Goal: Task Accomplishment & Management: Manage account settings

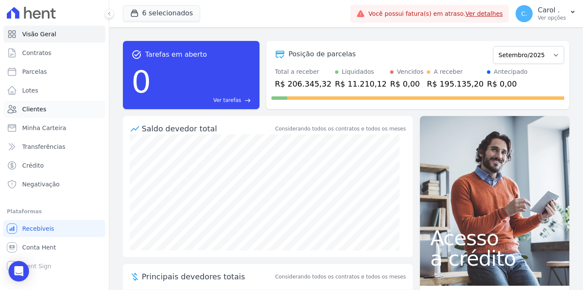
click at [46, 104] on link "Clientes" at bounding box center [54, 109] width 102 height 17
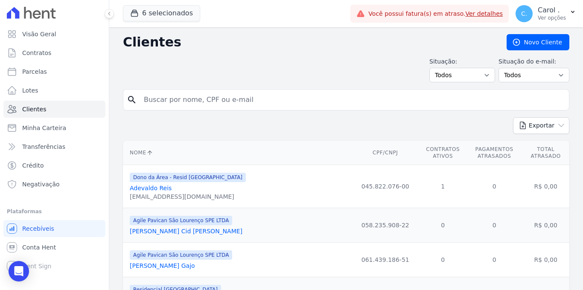
click at [303, 103] on input "search" at bounding box center [352, 99] width 427 height 17
type input "joao paulo"
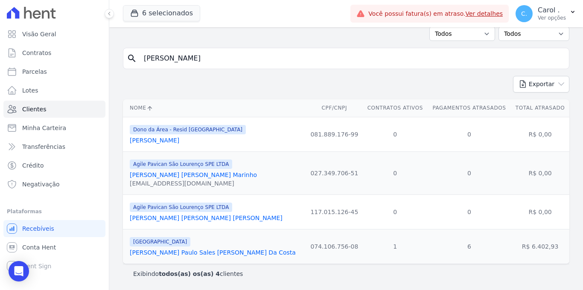
scroll to position [43, 0]
click at [190, 253] on link "[PERSON_NAME] Paulo Sales [PERSON_NAME] Da Costa" at bounding box center [213, 252] width 166 height 7
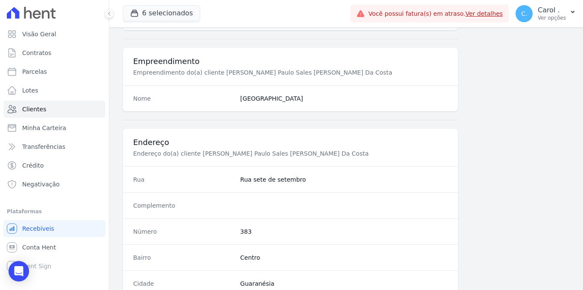
scroll to position [515, 0]
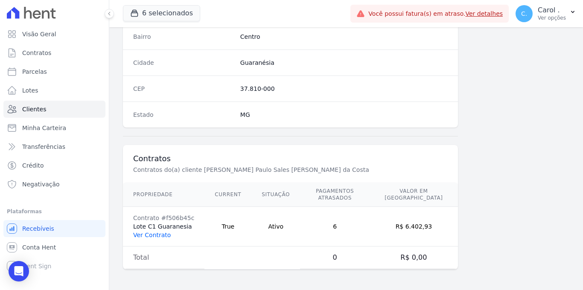
click at [155, 235] on link "Ver Contrato" at bounding box center [152, 235] width 38 height 7
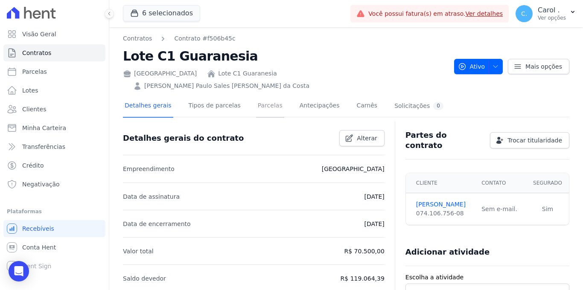
click at [264, 95] on link "Parcelas" at bounding box center [270, 106] width 28 height 23
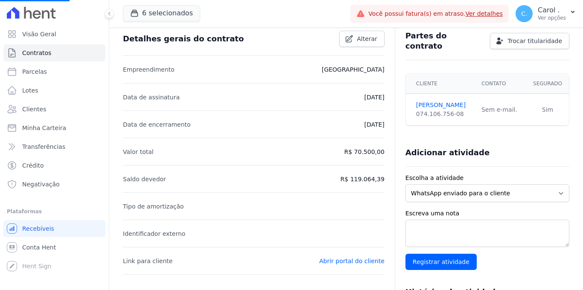
scroll to position [157, 0]
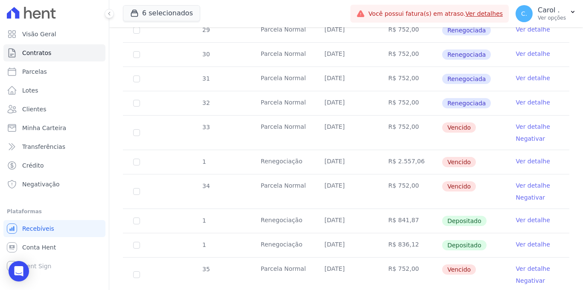
scroll to position [265, 0]
click at [539, 123] on link "Ver detalhe" at bounding box center [533, 127] width 34 height 9
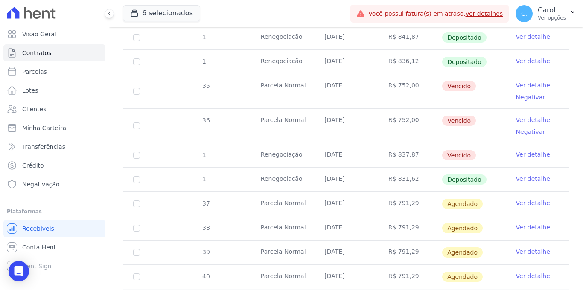
scroll to position [451, 0]
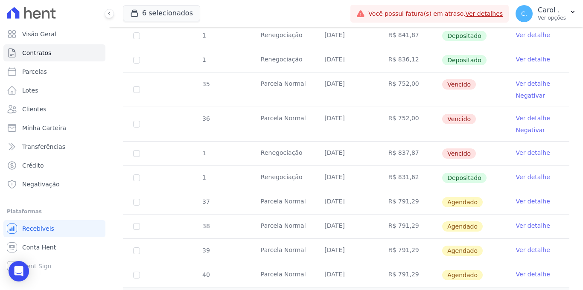
click at [522, 173] on link "Ver detalhe" at bounding box center [533, 177] width 34 height 9
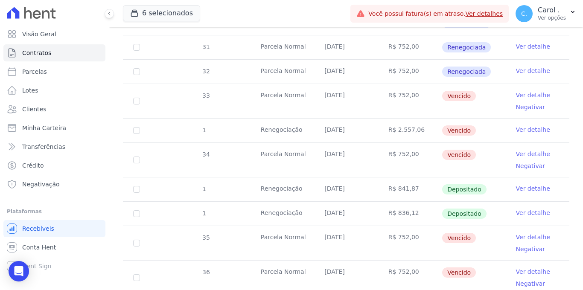
scroll to position [305, 0]
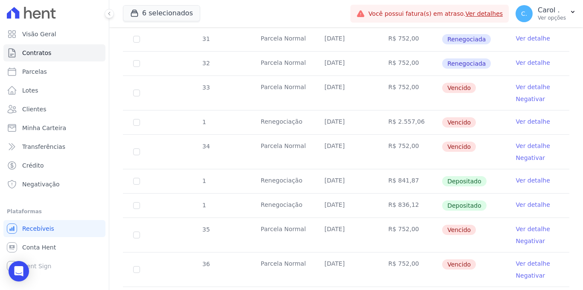
click at [516, 117] on link "Ver detalhe" at bounding box center [533, 121] width 34 height 9
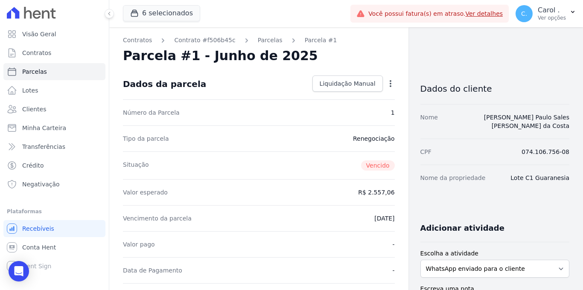
click at [386, 82] on icon "button" at bounding box center [390, 83] width 9 height 9
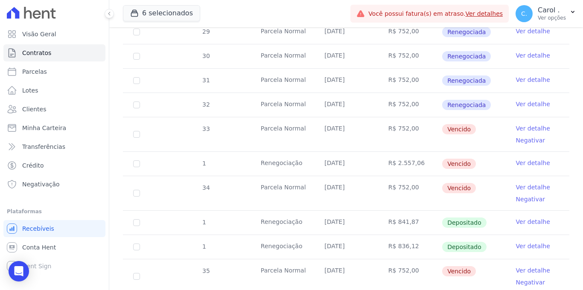
scroll to position [222, 0]
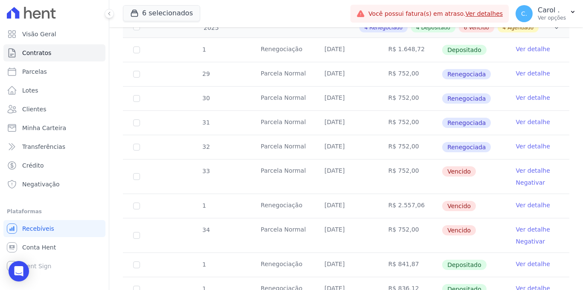
click at [525, 166] on link "Ver detalhe" at bounding box center [533, 170] width 34 height 9
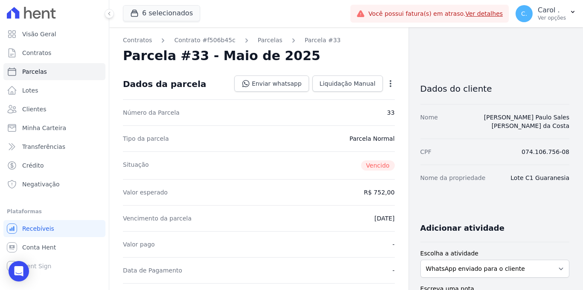
click at [388, 85] on icon "button" at bounding box center [390, 83] width 9 height 9
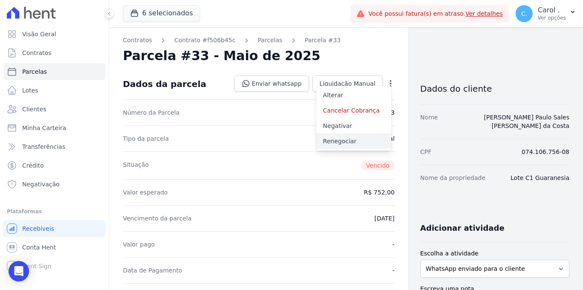
click at [362, 144] on link "Renegociar" at bounding box center [353, 141] width 75 height 15
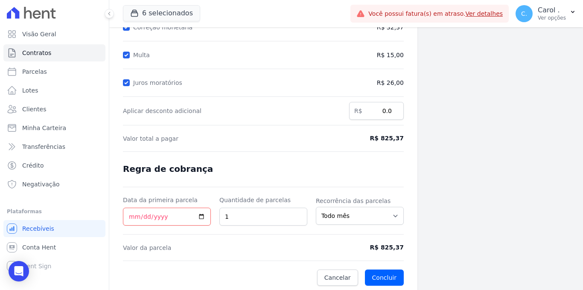
scroll to position [137, 0]
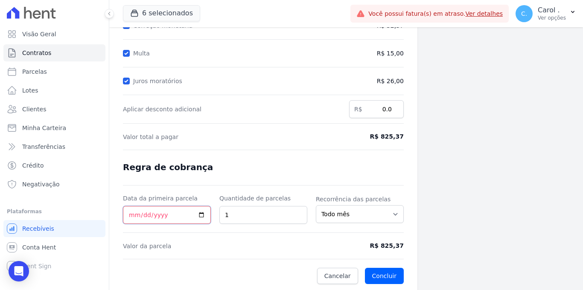
click at [201, 210] on input "Data da primeira parcela" at bounding box center [167, 215] width 88 height 18
type input "2025-09-06"
click at [379, 272] on button "Concluir" at bounding box center [384, 276] width 39 height 16
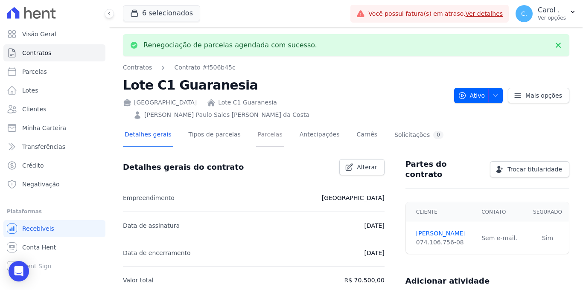
click at [271, 124] on link "Parcelas" at bounding box center [270, 135] width 28 height 23
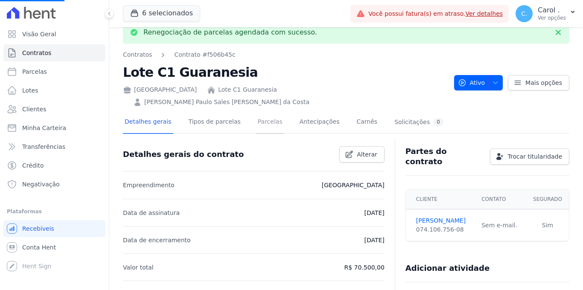
scroll to position [14, 0]
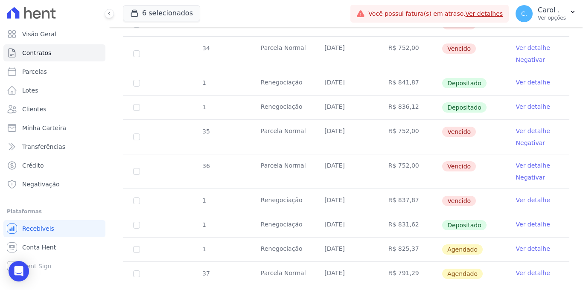
scroll to position [415, 0]
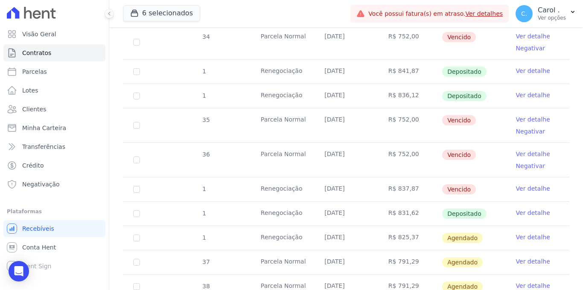
click at [525, 233] on link "Ver detalhe" at bounding box center [533, 237] width 34 height 9
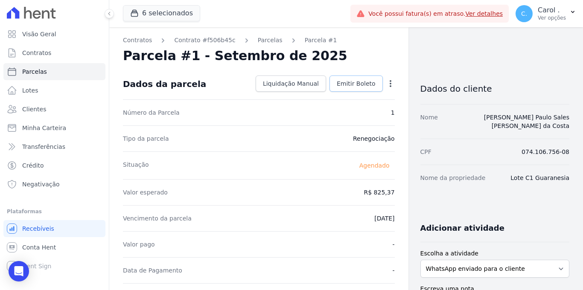
click at [362, 84] on span "Emitir Boleto" at bounding box center [356, 83] width 39 height 9
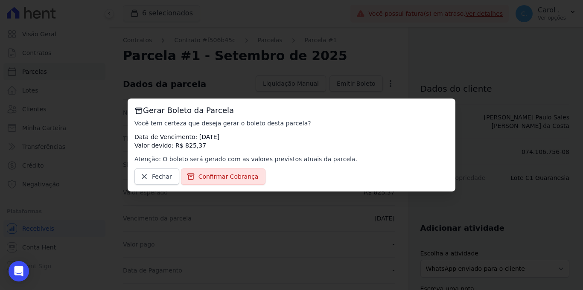
click at [240, 185] on div "Gerar Boleto da Parcela Você tem certeza que deseja gerar o boleto desta parcel…" at bounding box center [292, 145] width 328 height 93
click at [244, 178] on span "Confirmar Cobrança" at bounding box center [228, 176] width 60 height 9
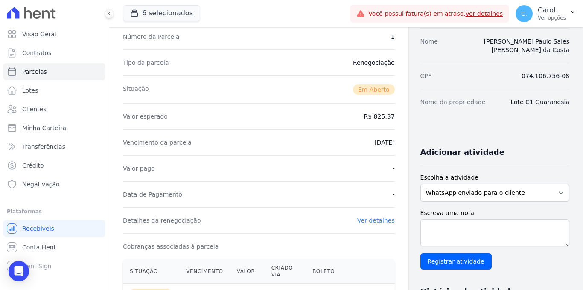
scroll to position [172, 0]
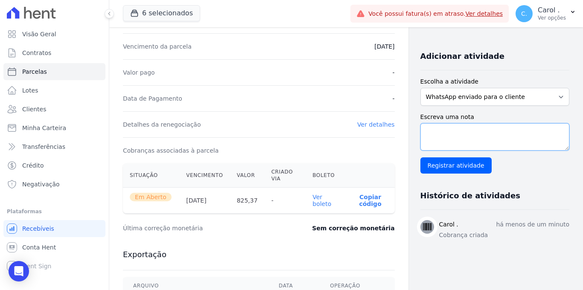
click at [454, 130] on textarea "Escreva uma nota" at bounding box center [494, 136] width 149 height 27
drag, startPoint x: 450, startPoint y: 124, endPoint x: 459, endPoint y: 124, distance: 9.4
click at [450, 123] on textarea "parcela 33 renegociada" at bounding box center [494, 136] width 149 height 27
type textarea "parcela 33 - renegociada"
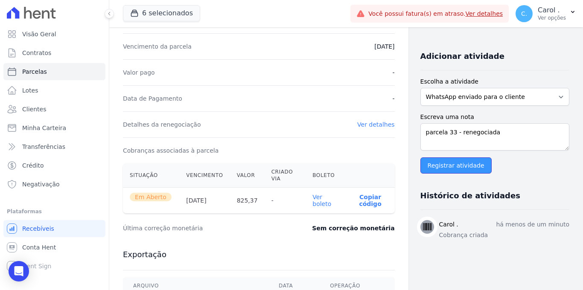
click at [459, 158] on input "Registrar atividade" at bounding box center [455, 166] width 71 height 16
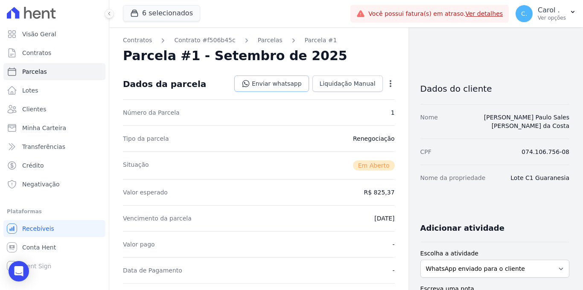
click at [258, 85] on link "Enviar whatsapp" at bounding box center [271, 84] width 75 height 16
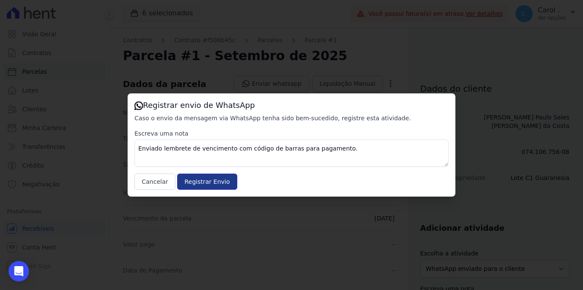
click at [205, 184] on input "Registrar Envio" at bounding box center [207, 182] width 60 height 16
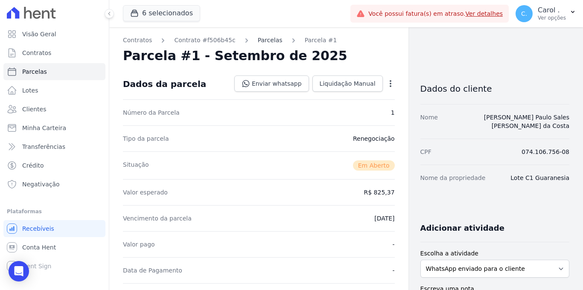
click at [268, 38] on link "Parcelas" at bounding box center [270, 40] width 25 height 9
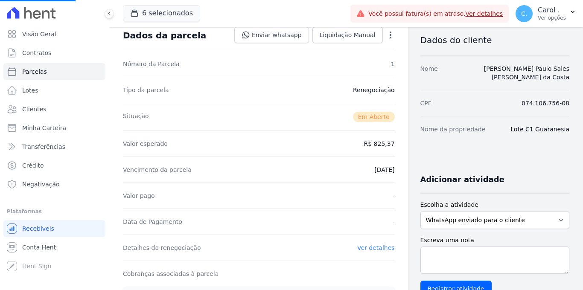
scroll to position [53, 0]
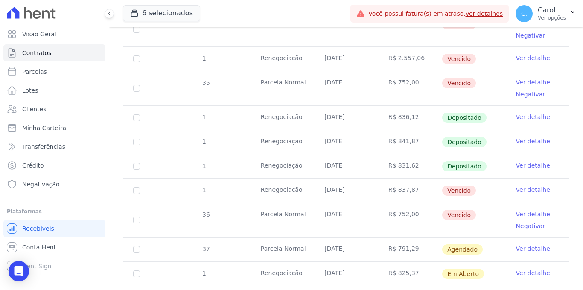
scroll to position [391, 0]
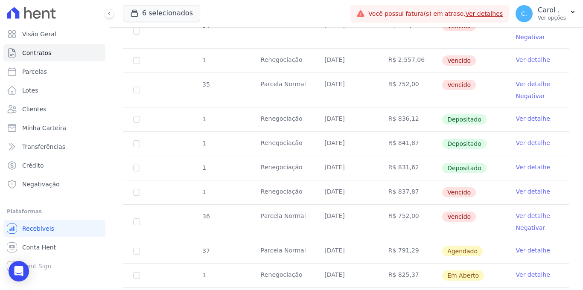
click at [534, 187] on link "Ver detalhe" at bounding box center [533, 191] width 34 height 9
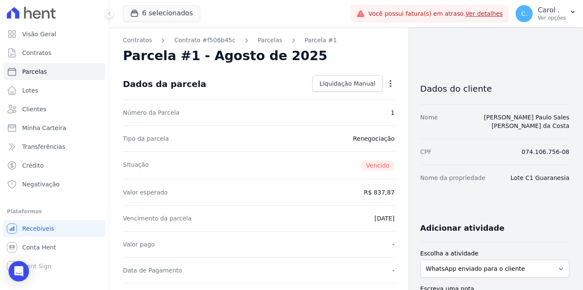
click at [389, 86] on icon "button" at bounding box center [390, 83] width 9 height 9
click at [375, 153] on div "Situação Vencido" at bounding box center [259, 166] width 272 height 28
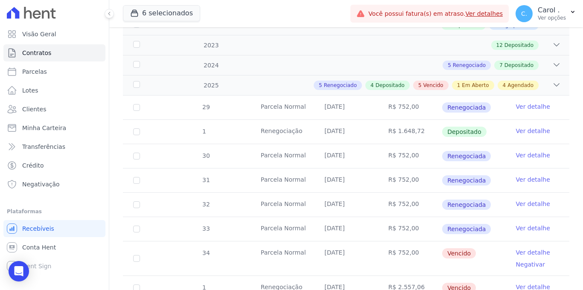
scroll to position [162, 0]
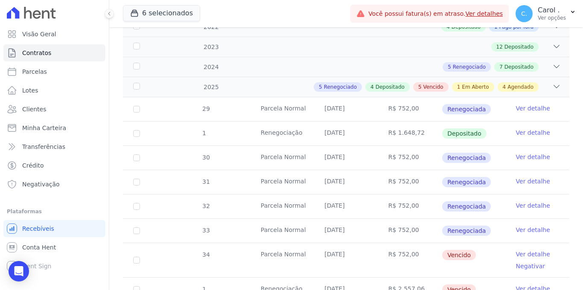
click at [483, 13] on link "Ver detalhes" at bounding box center [484, 13] width 38 height 7
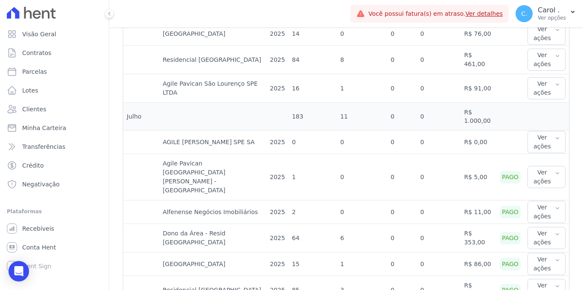
scroll to position [659, 0]
click at [535, 78] on button "Ver ações" at bounding box center [547, 89] width 38 height 22
click at [469, 114] on td "R$ 1.000,00" at bounding box center [479, 117] width 36 height 28
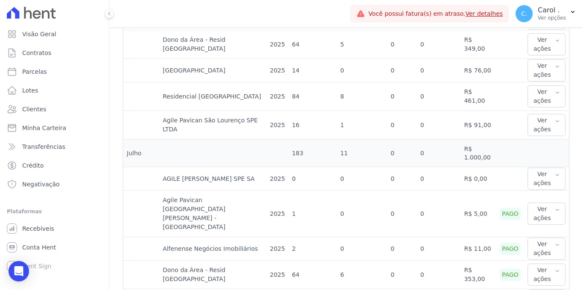
scroll to position [608, 0]
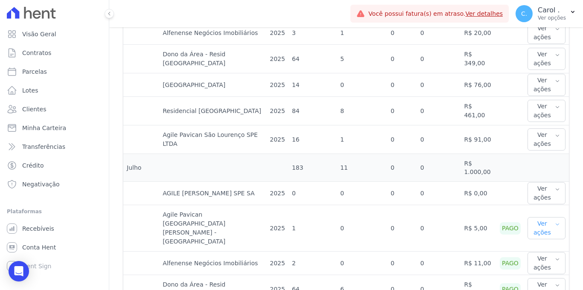
click at [534, 217] on button "Ver ações" at bounding box center [547, 228] width 38 height 22
click at [536, 252] on link "Ver boleto" at bounding box center [562, 256] width 63 height 9
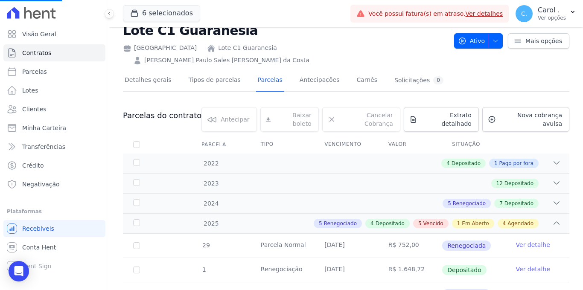
scroll to position [33, 0]
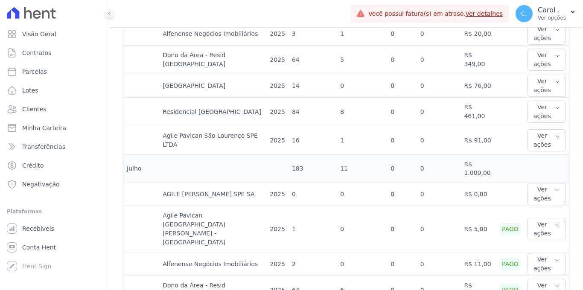
scroll to position [609, 0]
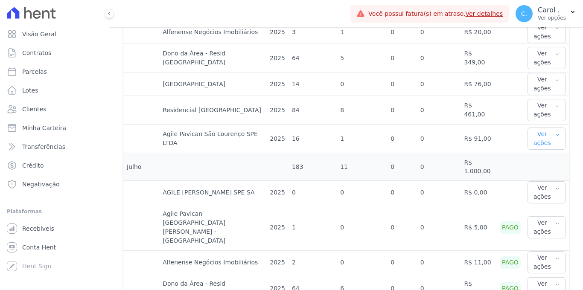
click at [537, 128] on button "Ver ações" at bounding box center [547, 139] width 38 height 22
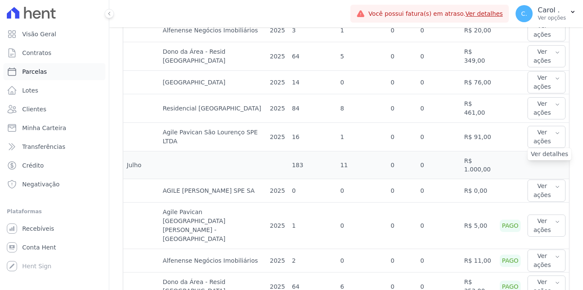
scroll to position [607, 0]
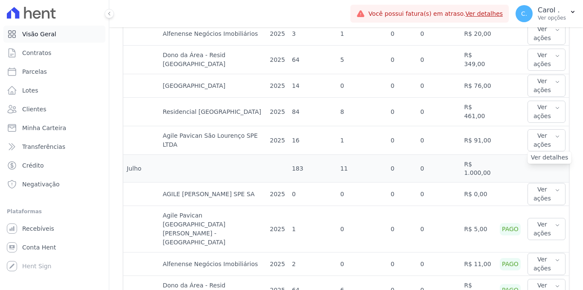
click at [41, 34] on span "Visão Geral" at bounding box center [39, 34] width 34 height 9
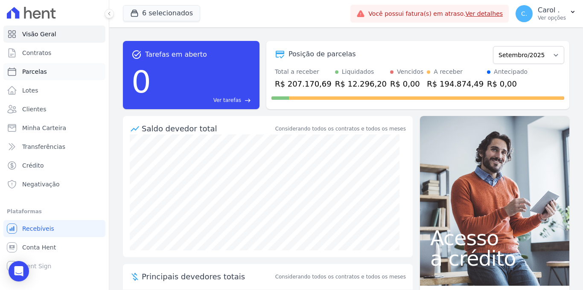
click at [44, 71] on span "Parcelas" at bounding box center [34, 71] width 25 height 9
select select
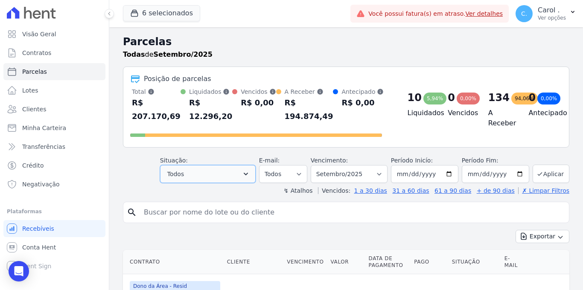
click at [245, 168] on button "Todos" at bounding box center [208, 174] width 96 height 18
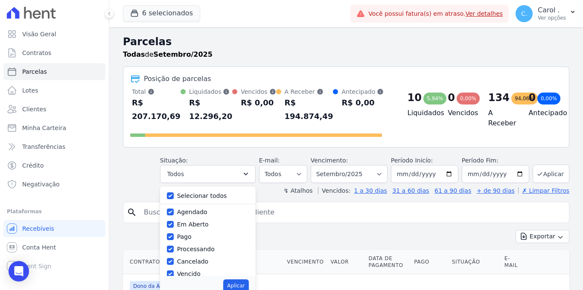
click at [169, 195] on div "Selecionar todos Agendado Em Aberto Pago Processando Cancelado Vencido Transfer…" at bounding box center [208, 232] width 96 height 90
click at [169, 194] on div "Selecionar todos Agendado Em Aberto Pago Processando Cancelado Vencido Transfer…" at bounding box center [208, 232] width 96 height 90
click at [170, 195] on input "Selecionar todos" at bounding box center [170, 196] width 7 height 7
checkbox input "false"
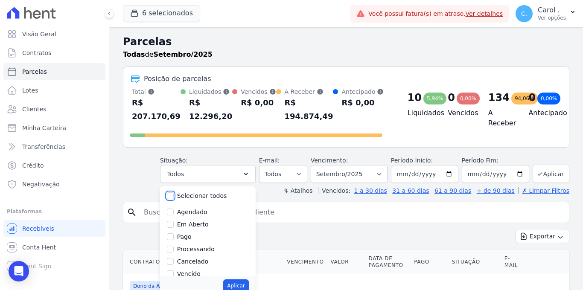
checkbox input "false"
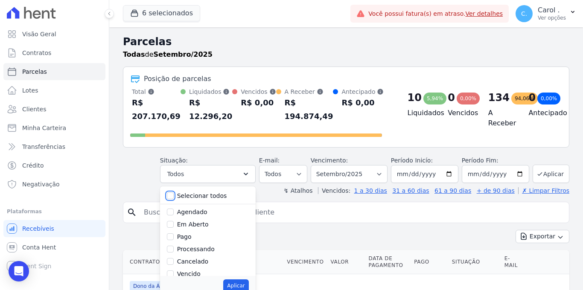
checkbox input "false"
click at [174, 271] on input "Vencido" at bounding box center [170, 274] width 7 height 7
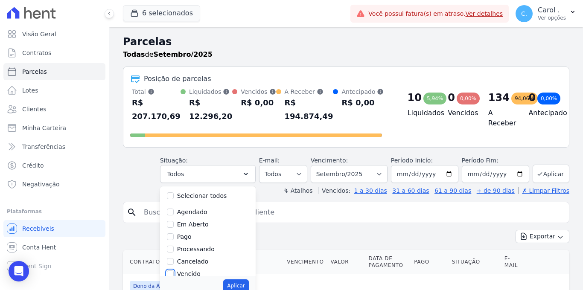
checkbox input "true"
click at [234, 281] on button "Aplicar" at bounding box center [235, 286] width 25 height 13
select select "overdue"
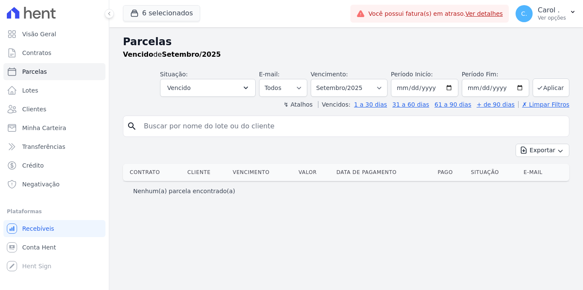
select select
click at [352, 84] on select "Filtrar por período ──────── Todos os meses Janeiro/2022 Fevereiro/2022 Março/2…" at bounding box center [349, 88] width 77 height 18
select select "08/2025"
click at [319, 79] on select "Filtrar por período ──────── Todos os meses Janeiro/2022 Fevereiro/2022 Março/2…" at bounding box center [349, 88] width 77 height 18
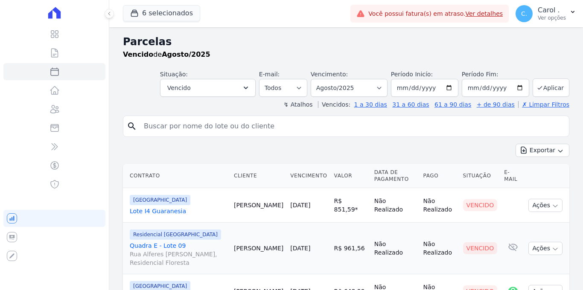
select select
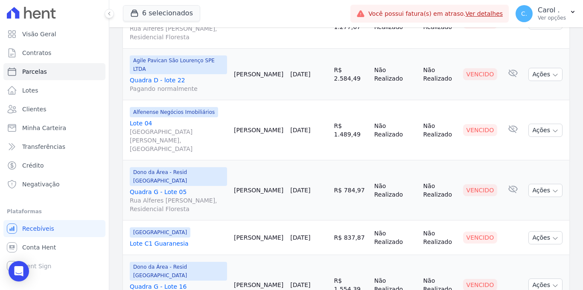
scroll to position [1141, 0]
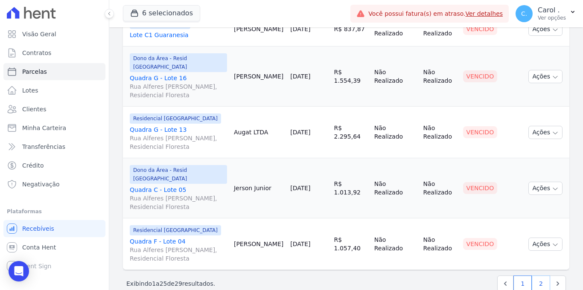
click at [532, 276] on link "2" at bounding box center [541, 284] width 18 height 16
select select
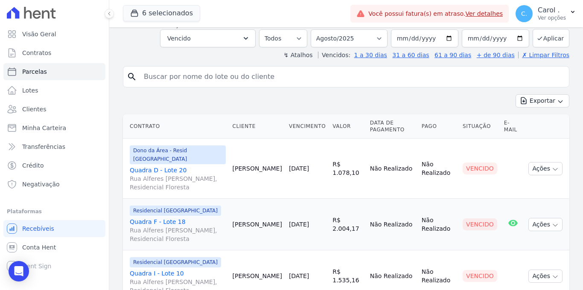
scroll to position [133, 0]
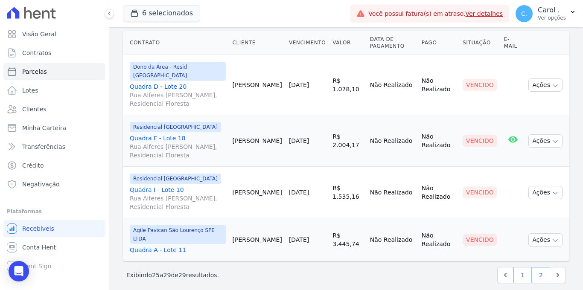
click at [521, 268] on link "1" at bounding box center [523, 275] width 18 height 16
select select
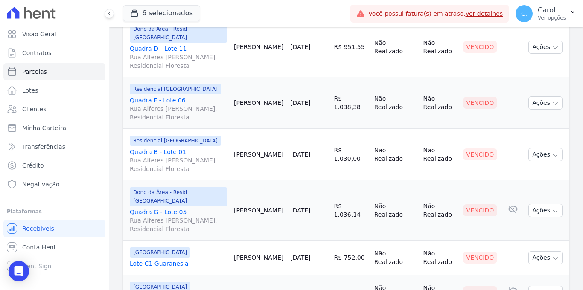
scroll to position [339, 0]
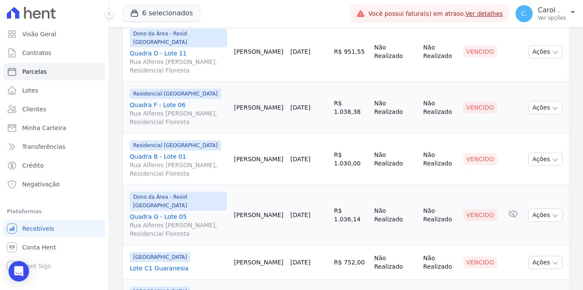
click at [172, 157] on link "Quadra B - Lote 01 Rua Alferes Domingos Vieira e Silva, Residencial Floresta" at bounding box center [178, 165] width 97 height 26
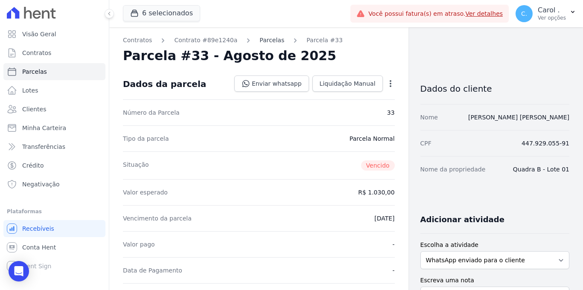
click at [269, 43] on link "Parcelas" at bounding box center [272, 40] width 25 height 9
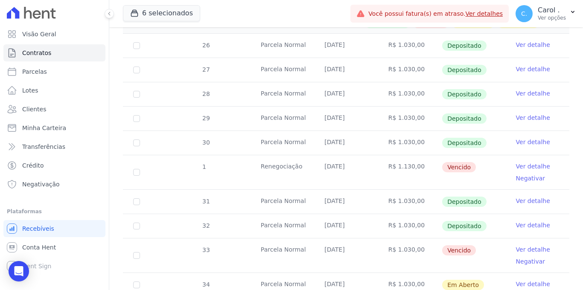
scroll to position [241, 0]
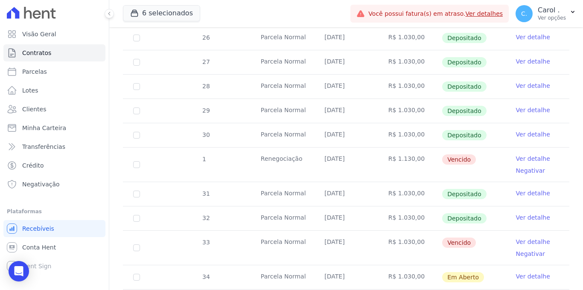
click at [537, 238] on link "Ver detalhe" at bounding box center [533, 242] width 34 height 9
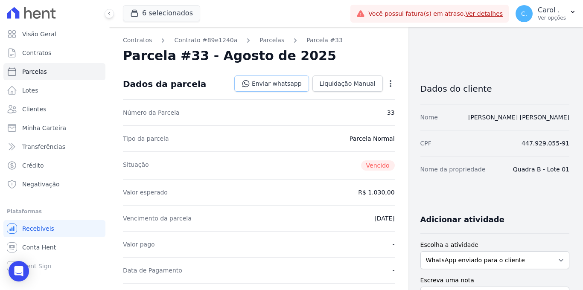
click at [286, 90] on link "Enviar whatsapp" at bounding box center [271, 84] width 75 height 16
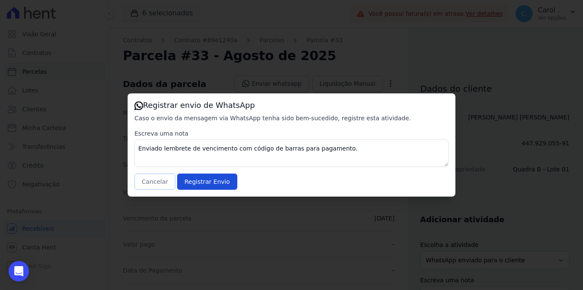
click at [158, 181] on button "Cancelar" at bounding box center [154, 182] width 41 height 16
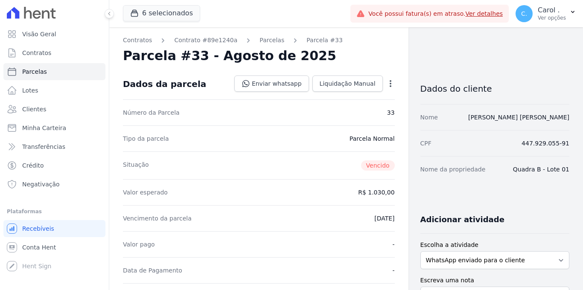
select select
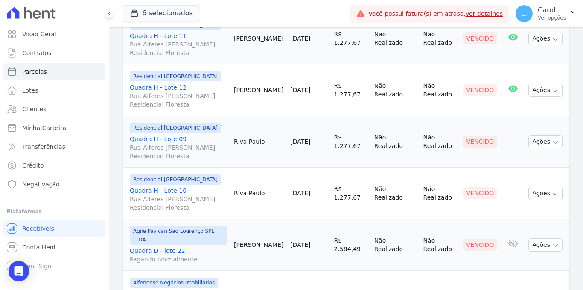
scroll to position [754, 0]
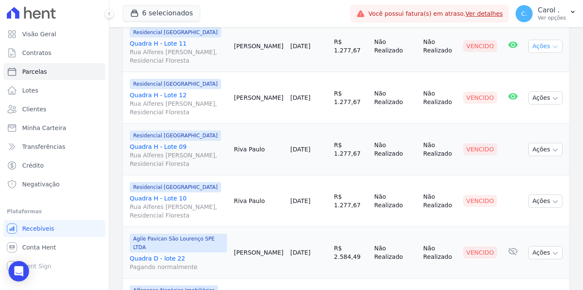
click at [528, 46] on button "Ações" at bounding box center [545, 46] width 34 height 13
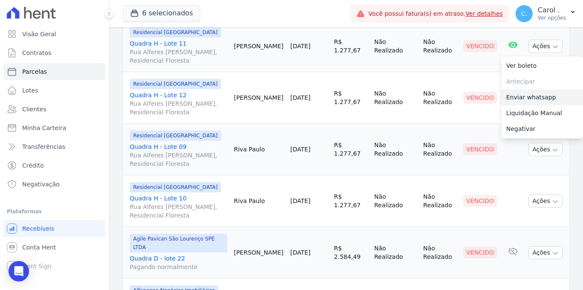
click at [520, 93] on link "Enviar whatsapp" at bounding box center [542, 98] width 82 height 16
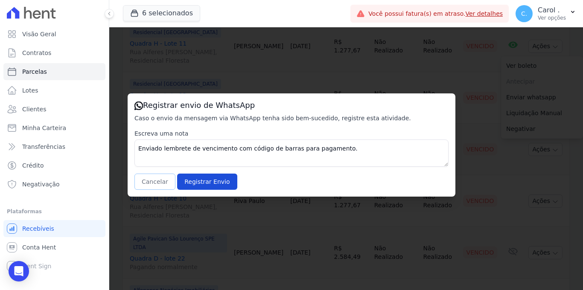
click at [149, 181] on button "Cancelar" at bounding box center [154, 182] width 41 height 16
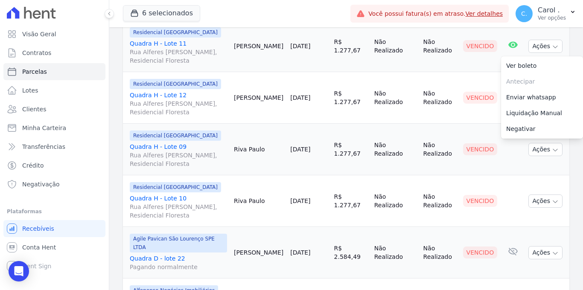
click at [291, 120] on td "20/08/2025" at bounding box center [309, 98] width 44 height 52
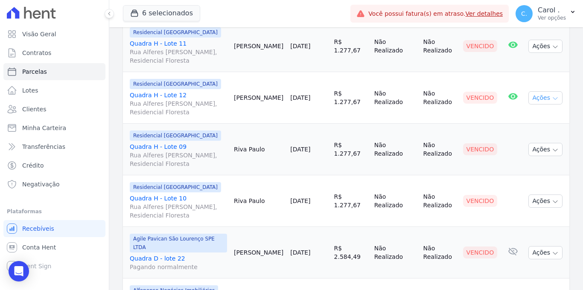
click at [541, 94] on button "Ações" at bounding box center [545, 97] width 34 height 13
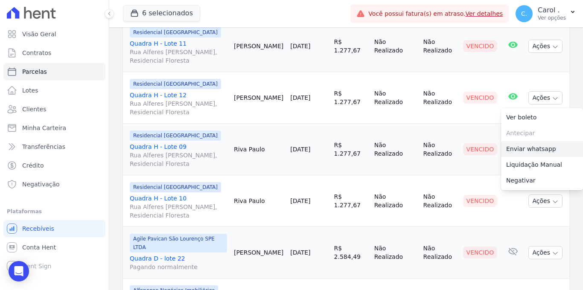
click at [540, 149] on link "Enviar whatsapp" at bounding box center [542, 149] width 82 height 16
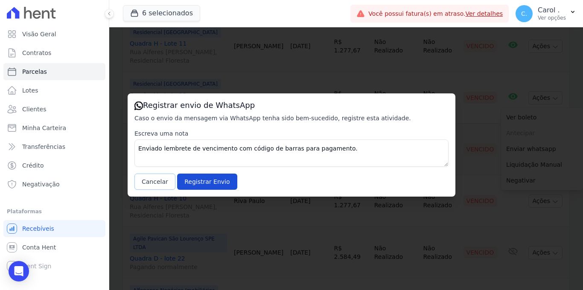
click at [156, 181] on button "Cancelar" at bounding box center [154, 182] width 41 height 16
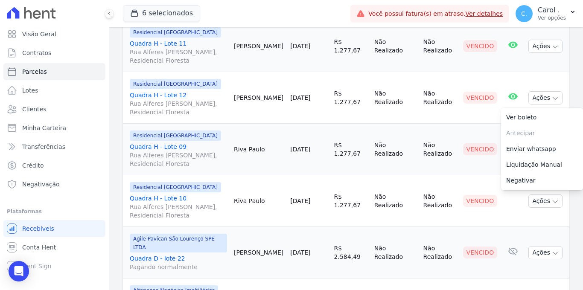
click at [156, 181] on td "Residencial Jardim Dummont Quadra H - Lote 10 Rua Alferes Domingos Vieira e Sil…" at bounding box center [177, 201] width 108 height 52
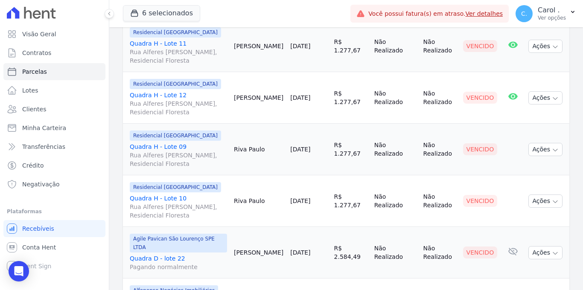
click at [318, 168] on td "20/08/2025" at bounding box center [309, 150] width 44 height 52
click at [552, 148] on icon "button" at bounding box center [555, 150] width 7 height 7
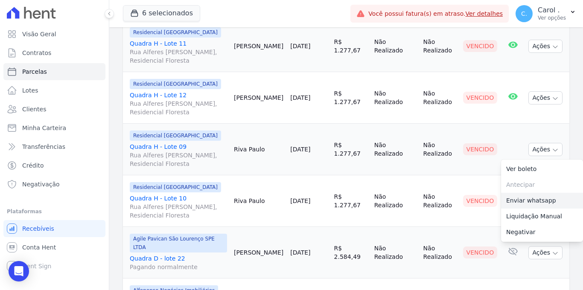
click at [535, 195] on link "Enviar whatsapp" at bounding box center [542, 201] width 82 height 16
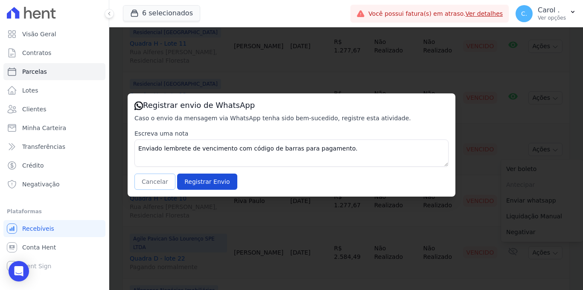
click at [156, 179] on button "Cancelar" at bounding box center [154, 182] width 41 height 16
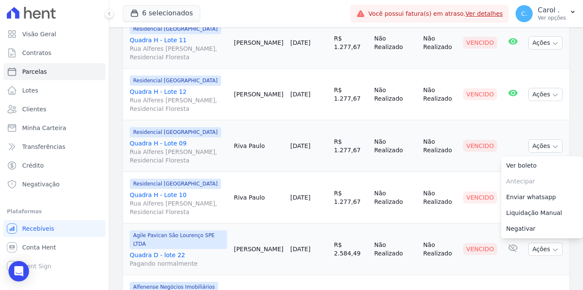
scroll to position [769, 0]
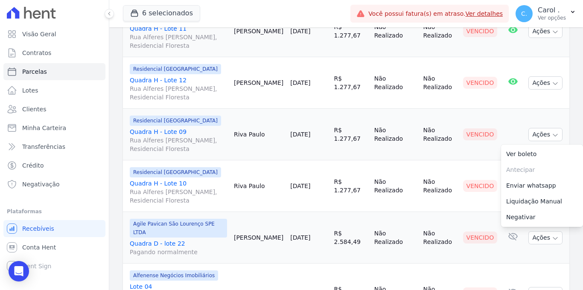
click at [274, 201] on td "Riva Paulo" at bounding box center [259, 186] width 56 height 52
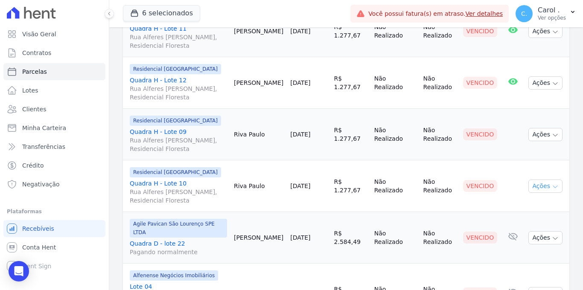
click at [530, 187] on button "Ações" at bounding box center [545, 186] width 34 height 13
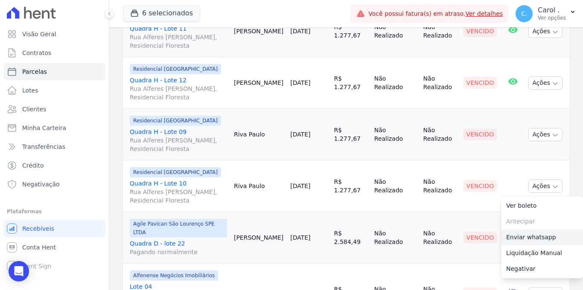
click at [519, 241] on link "Enviar whatsapp" at bounding box center [542, 238] width 82 height 16
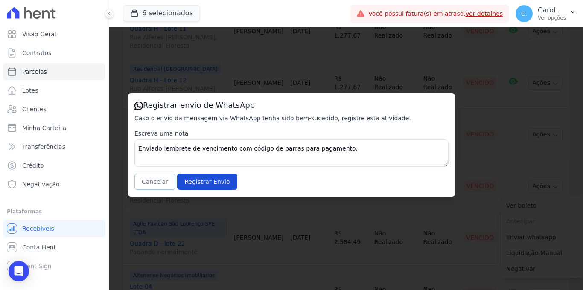
click at [158, 178] on button "Cancelar" at bounding box center [154, 182] width 41 height 16
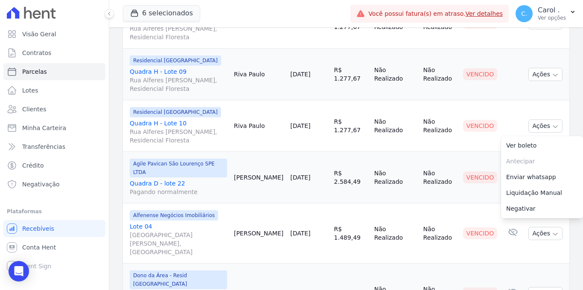
scroll to position [885, 0]
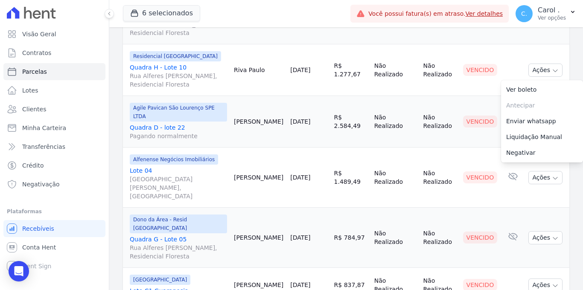
click at [242, 126] on td "[PERSON_NAME]" at bounding box center [259, 122] width 56 height 52
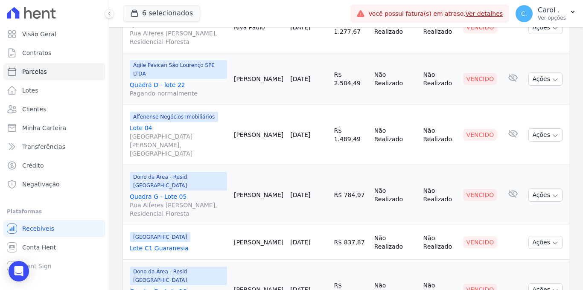
scroll to position [934, 0]
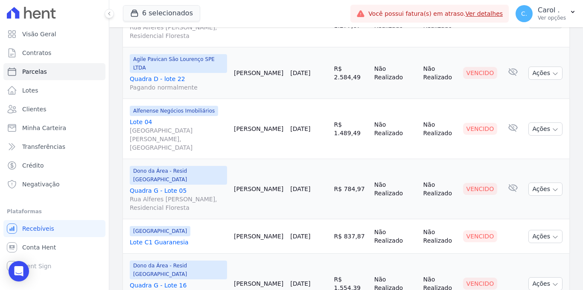
click at [255, 136] on td "[PERSON_NAME]" at bounding box center [259, 129] width 56 height 60
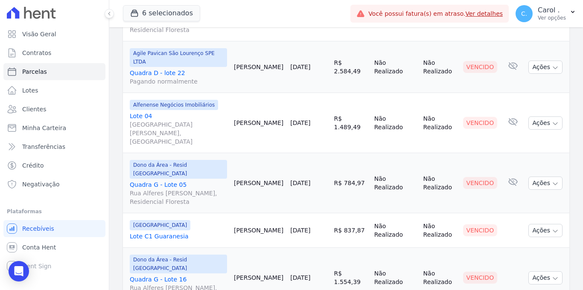
scroll to position [945, 0]
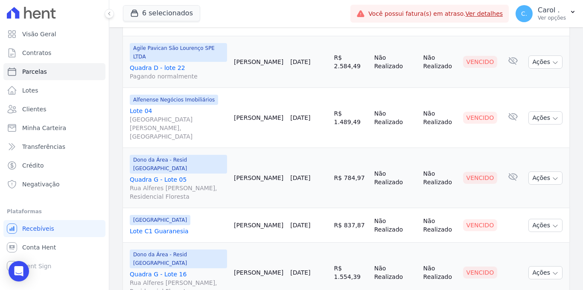
click at [255, 183] on td "[PERSON_NAME]" at bounding box center [259, 178] width 56 height 60
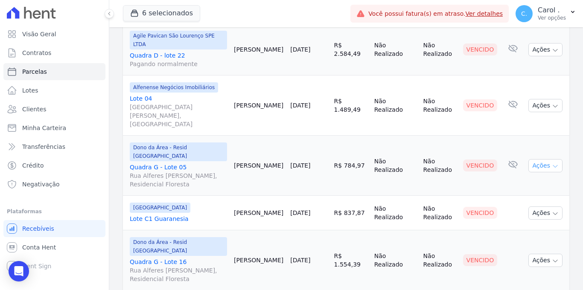
click at [531, 159] on button "Ações" at bounding box center [545, 165] width 34 height 13
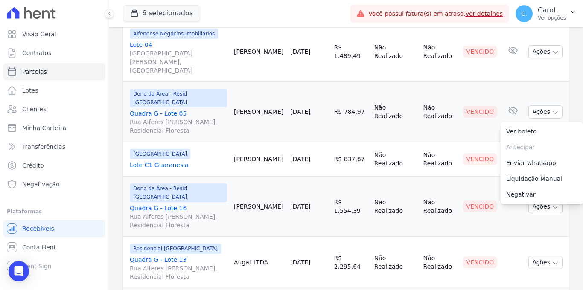
scroll to position [1018, 0]
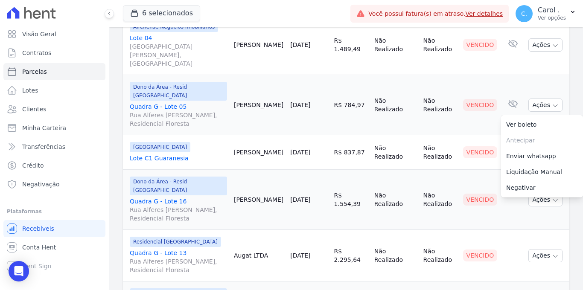
click at [311, 193] on td "[DATE]" at bounding box center [309, 200] width 44 height 60
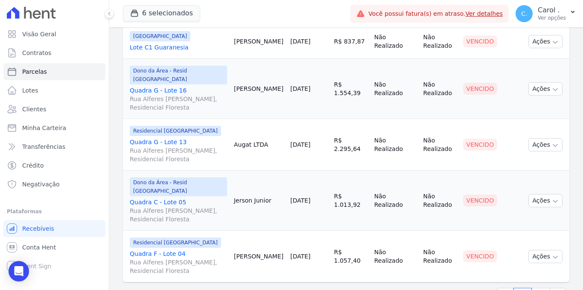
scroll to position [1141, 0]
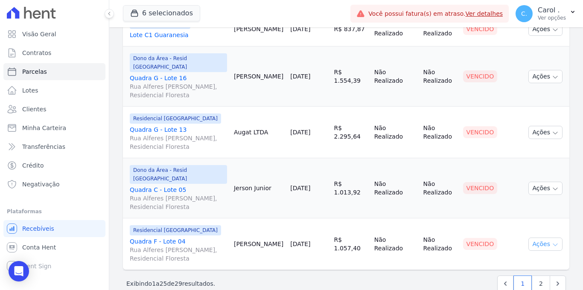
click at [552, 242] on icon "button" at bounding box center [555, 245] width 7 height 7
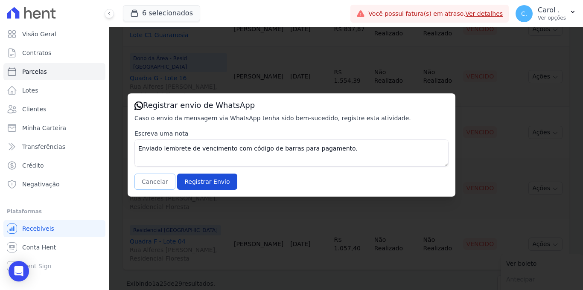
click at [163, 184] on button "Cancelar" at bounding box center [154, 182] width 41 height 16
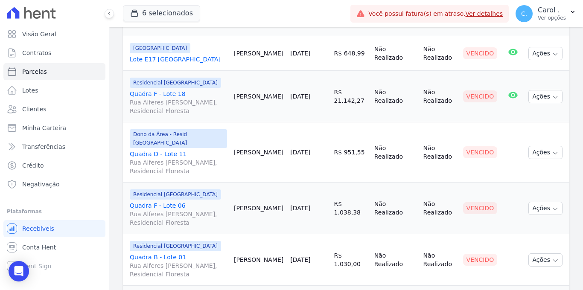
scroll to position [122, 0]
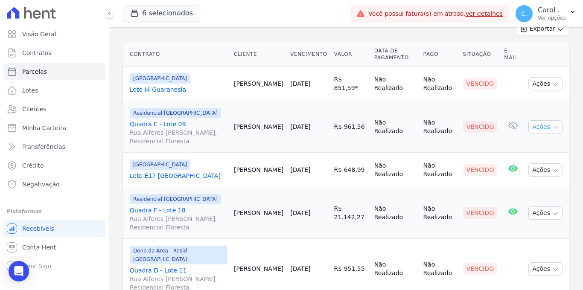
click at [531, 130] on button "Ações" at bounding box center [545, 126] width 34 height 13
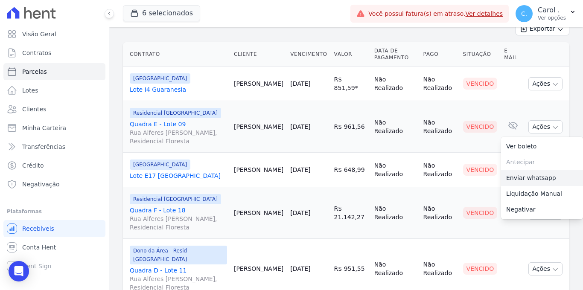
click at [511, 176] on link "Enviar whatsapp" at bounding box center [542, 178] width 82 height 16
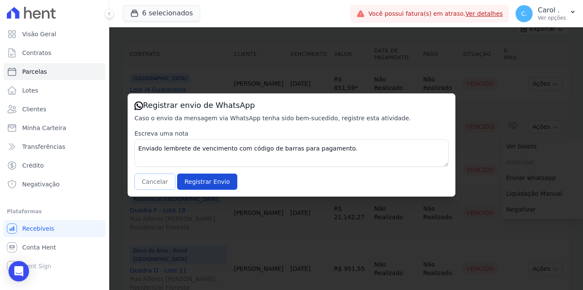
click at [157, 177] on button "Cancelar" at bounding box center [154, 182] width 41 height 16
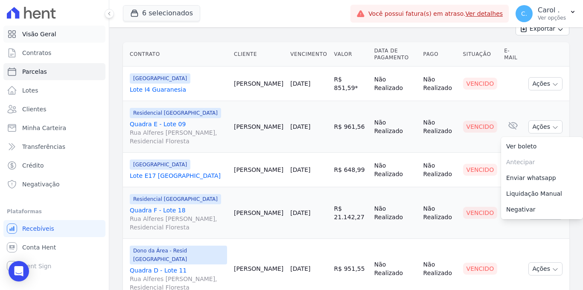
click at [54, 31] on link "Visão Geral" at bounding box center [54, 34] width 102 height 17
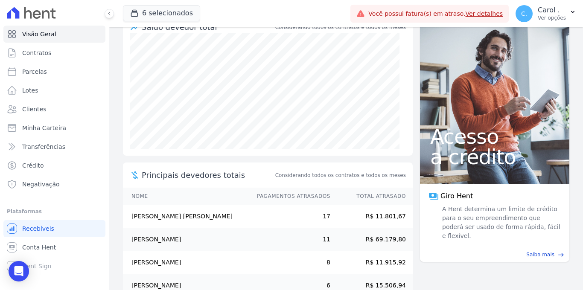
scroll to position [146, 0]
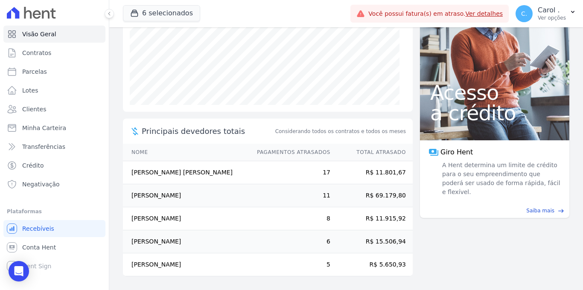
click at [53, 43] on ul "Visão Geral Contratos Parcelas Lotes Clientes Minha Carteira Transferências Cré…" at bounding box center [54, 109] width 102 height 167
click at [56, 38] on link "Visão Geral" at bounding box center [54, 34] width 102 height 17
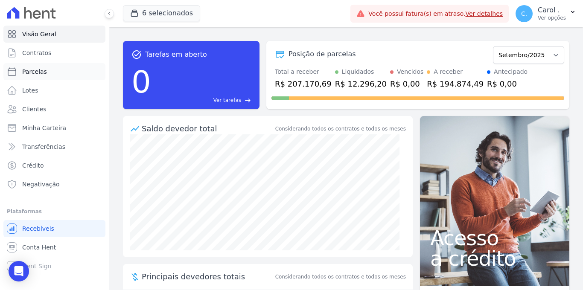
click at [32, 69] on span "Parcelas" at bounding box center [34, 71] width 25 height 9
select select
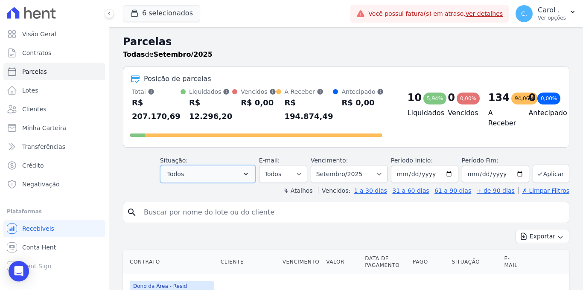
click at [206, 181] on button "Todos" at bounding box center [208, 174] width 96 height 18
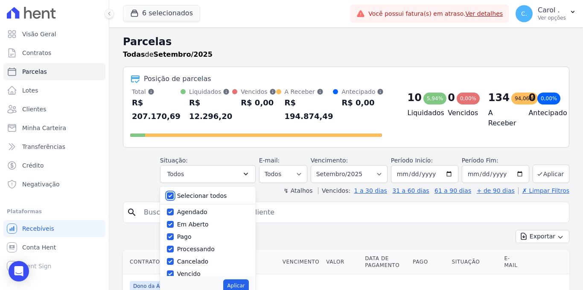
click at [171, 195] on input "Selecionar todos" at bounding box center [170, 196] width 7 height 7
checkbox input "false"
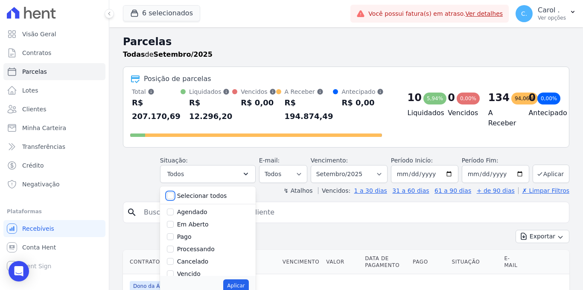
checkbox input "false"
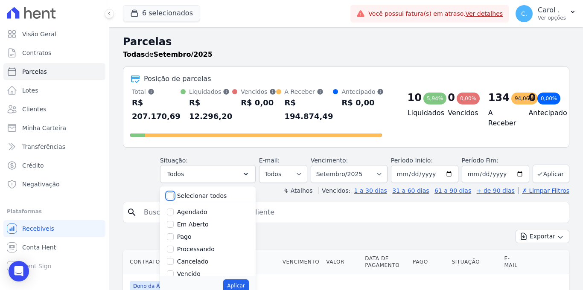
checkbox input "false"
click at [172, 198] on input "Selecionar todos" at bounding box center [170, 196] width 7 height 7
checkbox input "true"
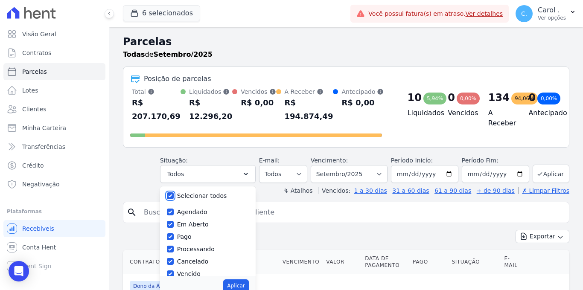
checkbox input "true"
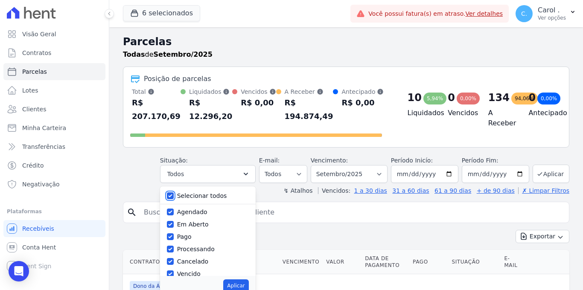
checkbox input "true"
click at [241, 288] on button "Aplicar" at bounding box center [235, 286] width 25 height 13
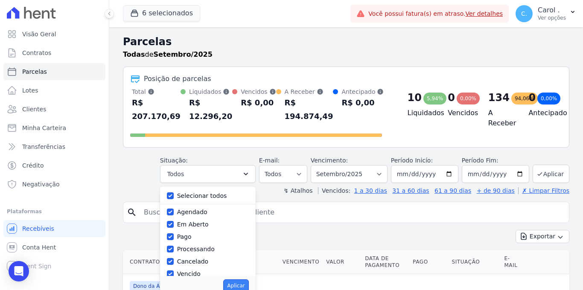
select select "scheduled"
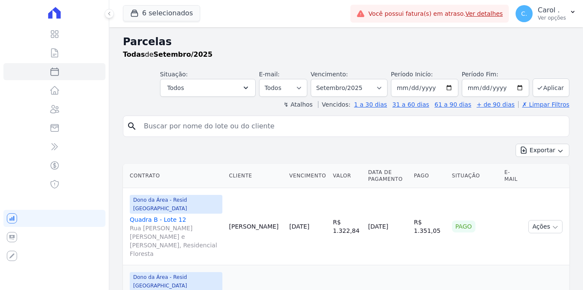
select select
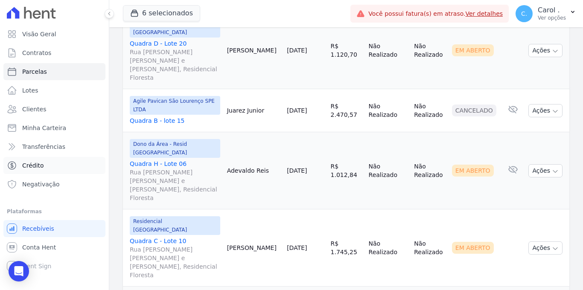
scroll to position [159, 0]
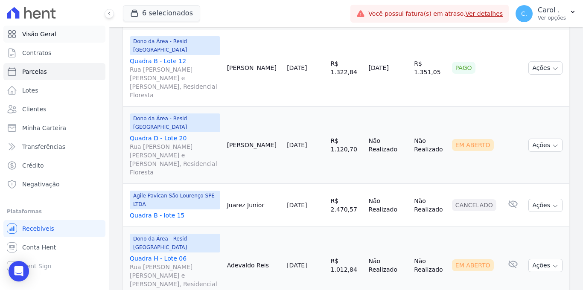
click at [43, 27] on link "Visão Geral" at bounding box center [54, 34] width 102 height 17
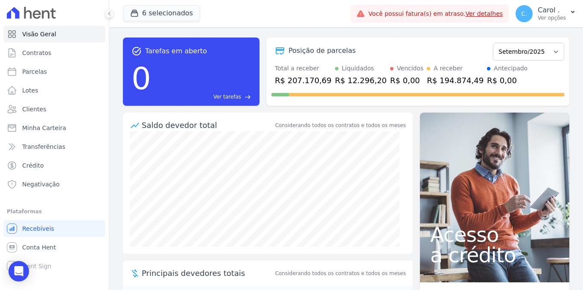
scroll to position [5, 0]
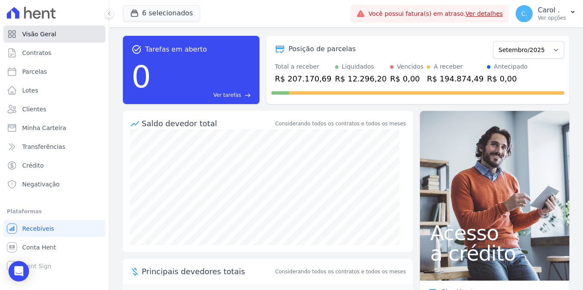
click at [82, 35] on link "Visão Geral" at bounding box center [54, 34] width 102 height 17
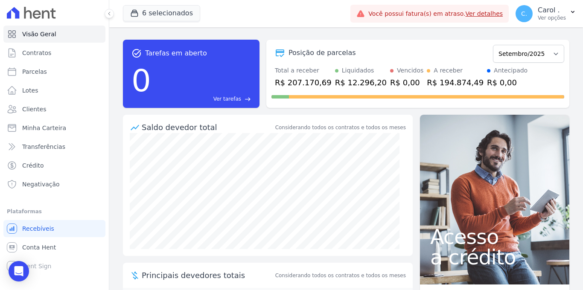
scroll to position [0, 0]
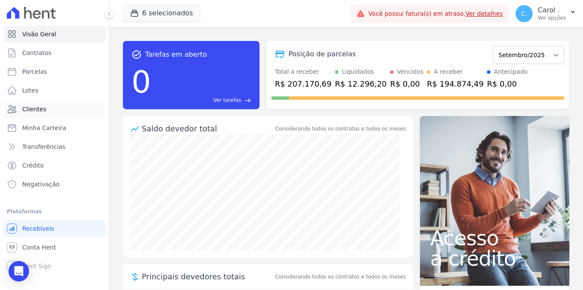
click at [38, 109] on span "Clientes" at bounding box center [34, 109] width 24 height 9
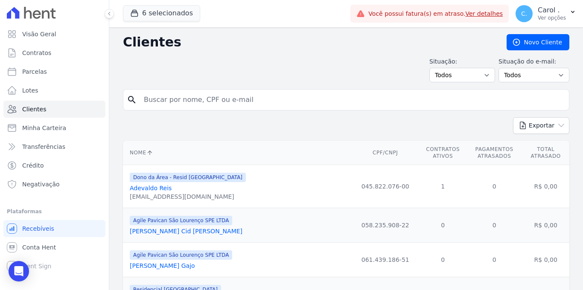
drag, startPoint x: 222, startPoint y: 91, endPoint x: 219, endPoint y: 97, distance: 6.3
click at [222, 91] on input "search" at bounding box center [352, 99] width 427 height 17
click at [218, 99] on input "search" at bounding box center [352, 99] width 427 height 17
type input "[PERSON_NAME]"
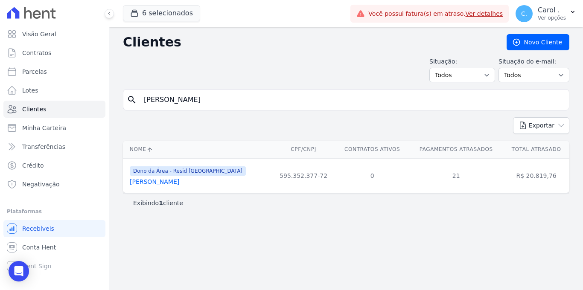
click at [179, 179] on link "[PERSON_NAME]" at bounding box center [155, 181] width 50 height 7
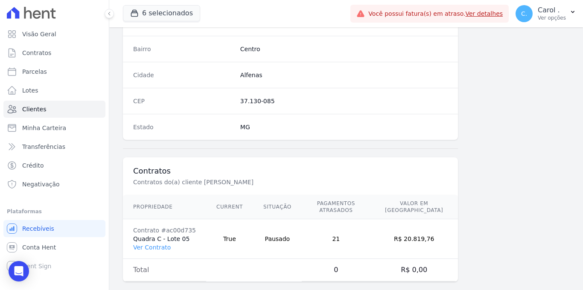
scroll to position [515, 0]
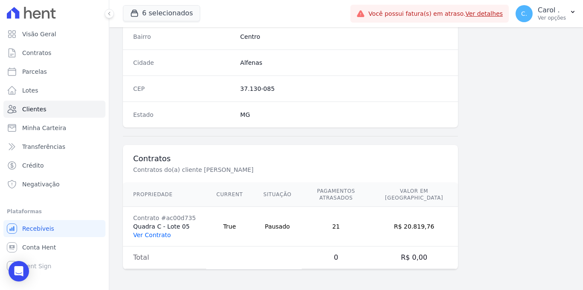
click at [166, 236] on link "Ver Contrato" at bounding box center [152, 235] width 38 height 7
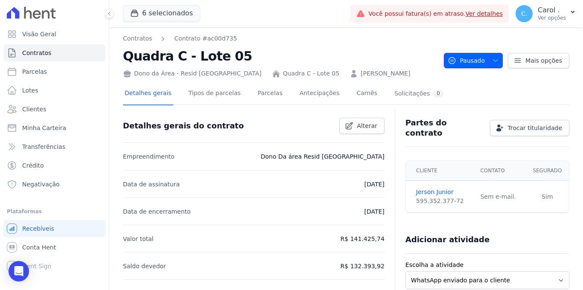
click at [470, 58] on span "Pausado" at bounding box center [466, 60] width 37 height 15
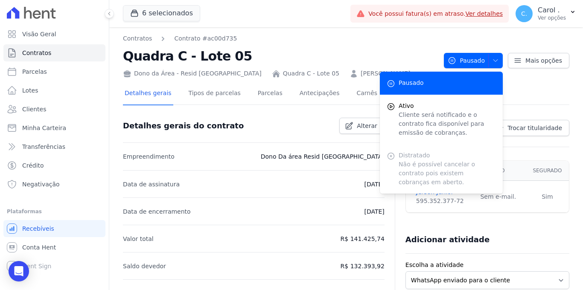
click at [420, 52] on h2 "Quadra C - Lote 05" at bounding box center [280, 56] width 314 height 19
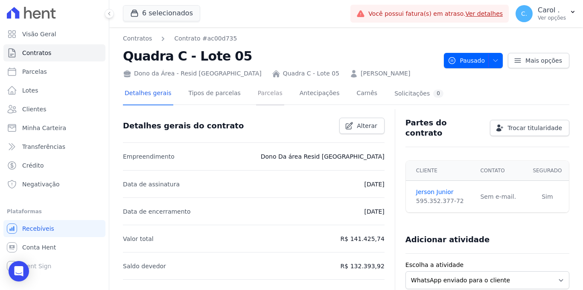
click at [256, 91] on link "Parcelas" at bounding box center [270, 94] width 28 height 23
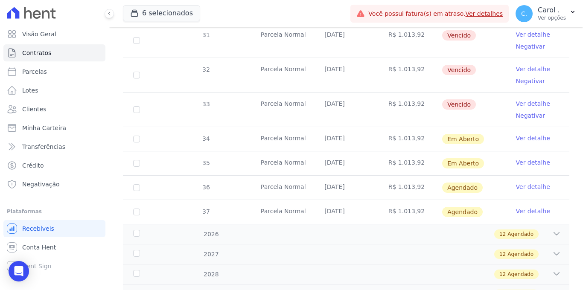
scroll to position [530, 0]
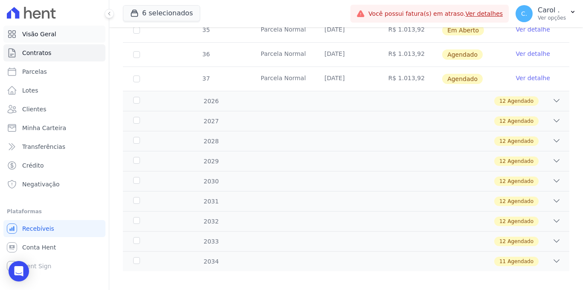
click at [41, 35] on span "Visão Geral" at bounding box center [39, 34] width 34 height 9
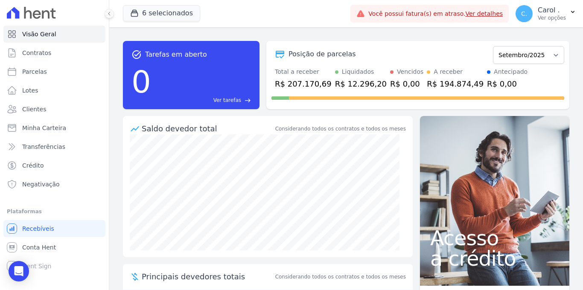
scroll to position [2, 0]
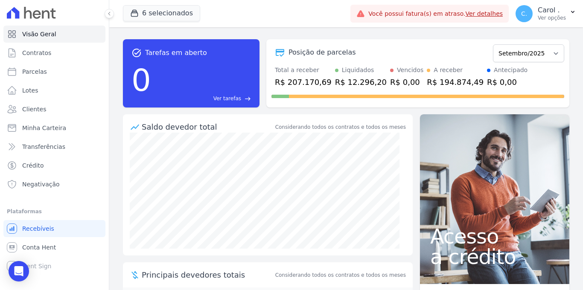
click at [342, 74] on div "Liquidados" at bounding box center [358, 70] width 32 height 9
click at [47, 68] on link "Parcelas" at bounding box center [54, 71] width 102 height 17
select select
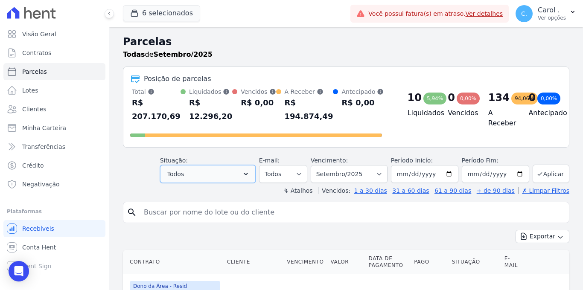
click at [224, 166] on button "Todos" at bounding box center [208, 174] width 96 height 18
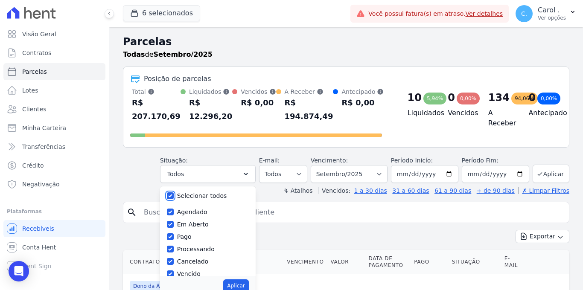
click at [174, 195] on input "Selecionar todos" at bounding box center [170, 196] width 7 height 7
checkbox input "false"
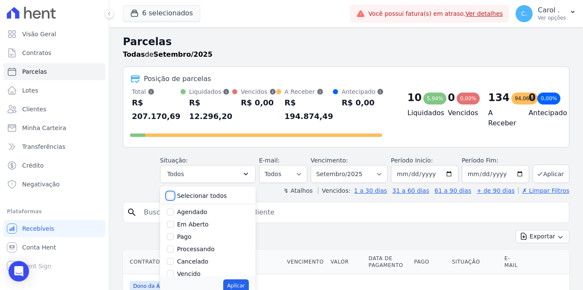
checkbox input "false"
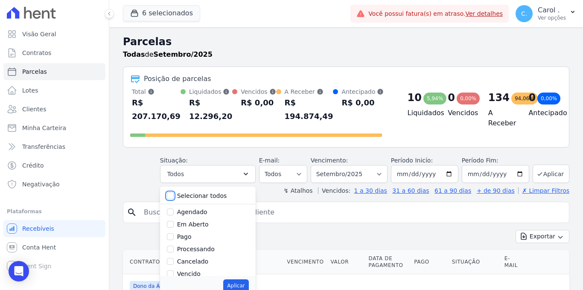
checkbox input "false"
click at [170, 236] on input "Pago" at bounding box center [170, 236] width 7 height 7
checkbox input "true"
click at [237, 285] on button "Aplicar" at bounding box center [235, 286] width 25 height 13
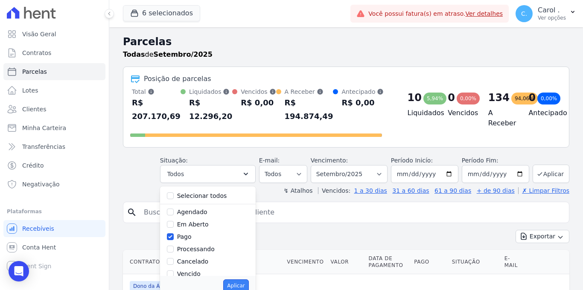
select select "paid"
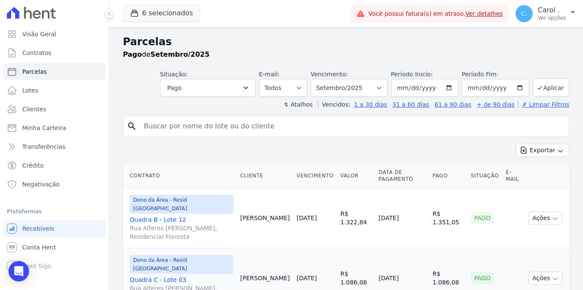
select select
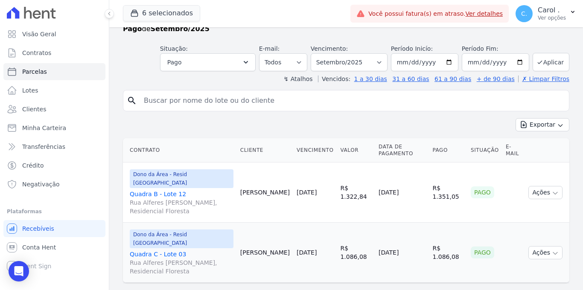
scroll to position [27, 0]
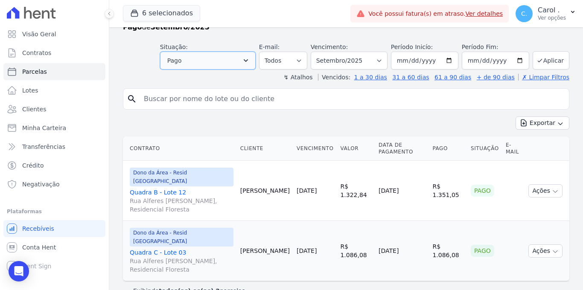
click at [249, 58] on icon "button" at bounding box center [246, 60] width 9 height 9
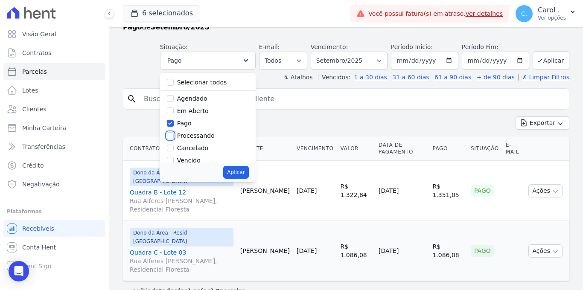
click at [174, 135] on input "Processando" at bounding box center [170, 135] width 7 height 7
checkbox input "true"
click at [256, 172] on div "Aplicar" at bounding box center [208, 173] width 96 height 20
click at [248, 172] on button "Aplicar" at bounding box center [235, 172] width 25 height 13
select select "paid"
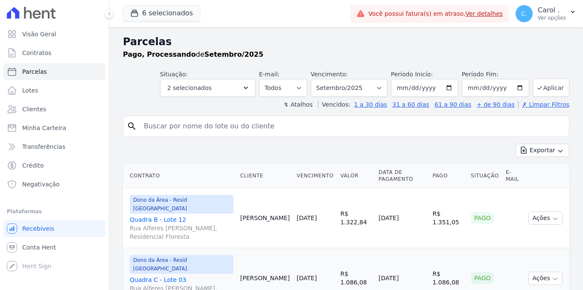
select select
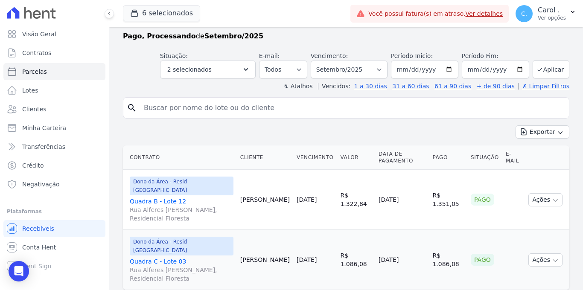
scroll to position [27, 0]
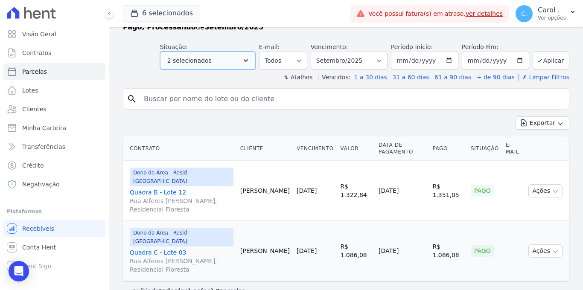
click at [242, 53] on button "2 selecionados" at bounding box center [208, 61] width 96 height 18
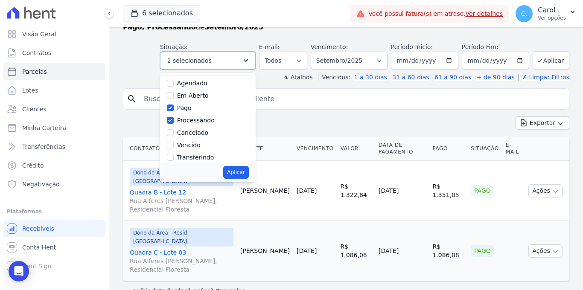
scroll to position [57, 0]
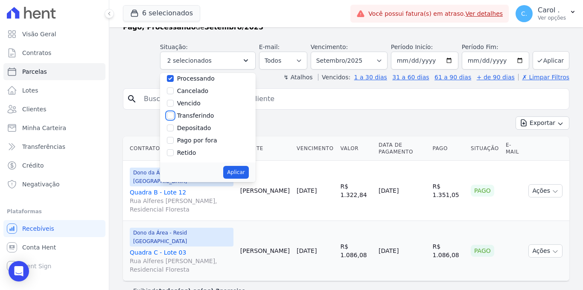
click at [172, 113] on input "Transferindo" at bounding box center [170, 115] width 7 height 7
checkbox input "true"
click at [236, 172] on button "Aplicar" at bounding box center [235, 172] width 25 height 13
select select "paid"
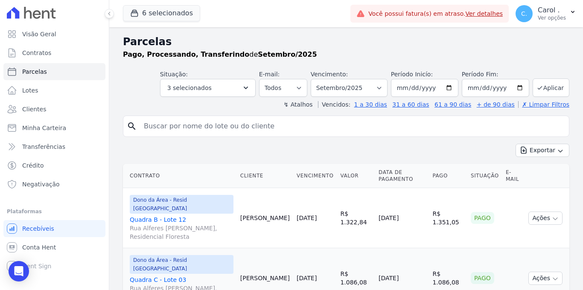
select select
click at [47, 34] on span "Visão Geral" at bounding box center [39, 34] width 34 height 9
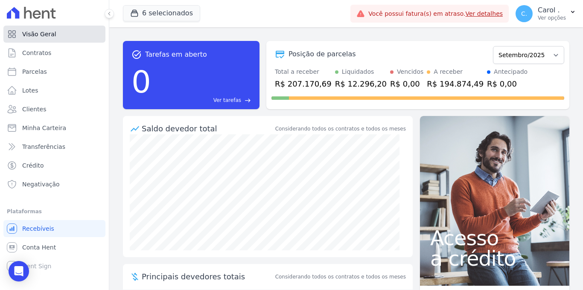
click at [47, 31] on span "Visão Geral" at bounding box center [39, 34] width 34 height 9
click at [55, 36] on link "Visão Geral" at bounding box center [54, 34] width 102 height 17
click at [47, 72] on link "Parcelas" at bounding box center [54, 71] width 102 height 17
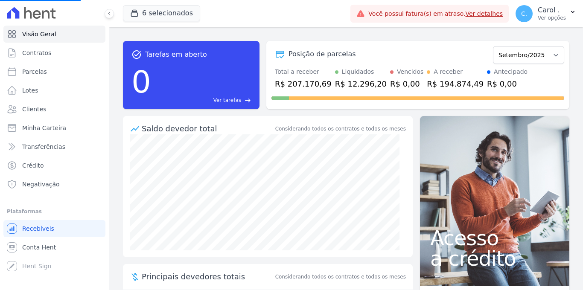
select select
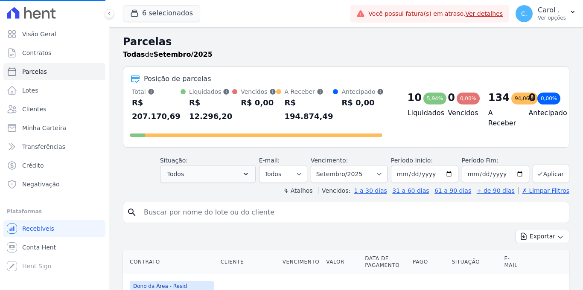
select select
click at [374, 169] on select "Filtrar por período ──────── Todos os meses Janeiro/2022 Fevereiro/2022 Março/2…" at bounding box center [349, 174] width 77 height 18
click at [312, 165] on select "Filtrar por período ──────── Todos os meses Janeiro/2022 Fevereiro/2022 Março/2…" at bounding box center [349, 174] width 77 height 18
click at [336, 171] on select "Filtrar por período ──────── Todos os meses Janeiro/2022 Fevereiro/2022 Março/2…" at bounding box center [349, 174] width 77 height 18
select select "08/2025"
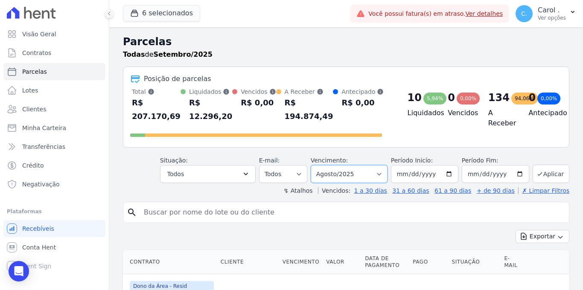
click at [312, 165] on select "Filtrar por período ──────── Todos os meses Janeiro/2022 Fevereiro/2022 Março/2…" at bounding box center [349, 174] width 77 height 18
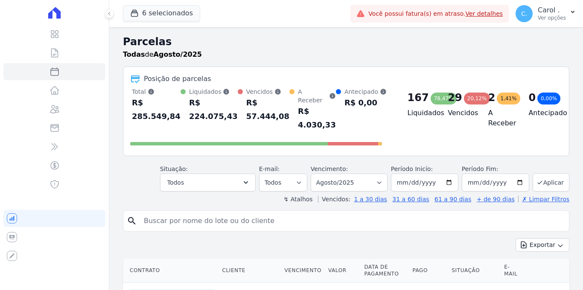
select select
click at [241, 174] on button "Todos" at bounding box center [208, 183] width 96 height 18
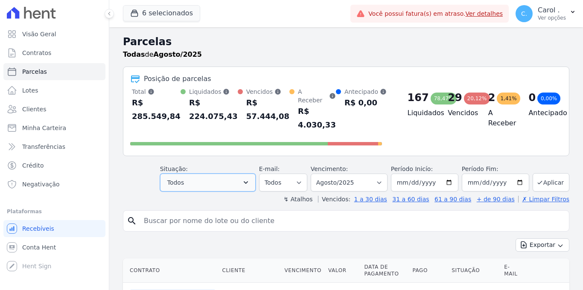
click at [230, 178] on button "Todos" at bounding box center [208, 183] width 96 height 18
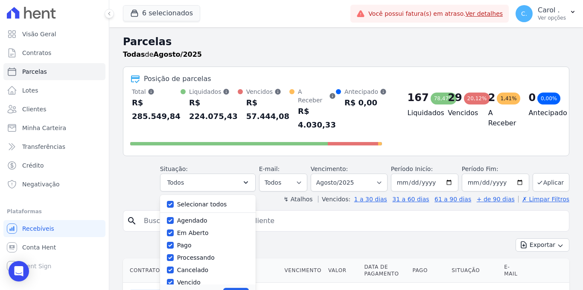
click at [168, 195] on div "Selecionar todos [GEOGRAPHIC_DATA] Em [GEOGRAPHIC_DATA] Pago Processando Cancel…" at bounding box center [208, 240] width 96 height 90
click at [171, 201] on input "Selecionar todos" at bounding box center [170, 204] width 7 height 7
checkbox input "false"
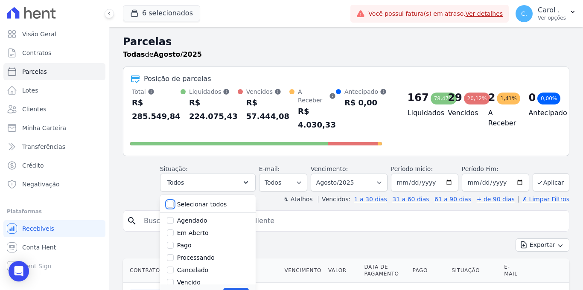
checkbox input "false"
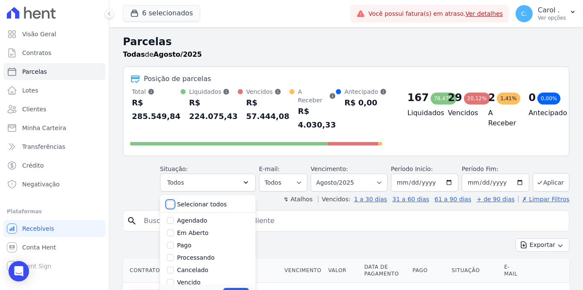
checkbox input "false"
click at [169, 279] on input "Vencido" at bounding box center [170, 282] width 7 height 7
checkbox input "true"
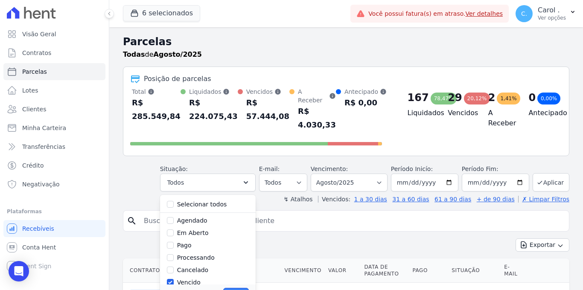
click at [240, 288] on button "Aplicar" at bounding box center [235, 294] width 25 height 13
select select "overdue"
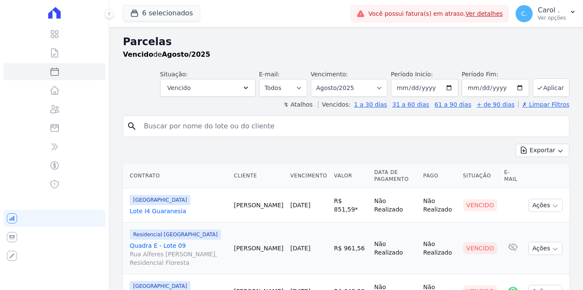
select select
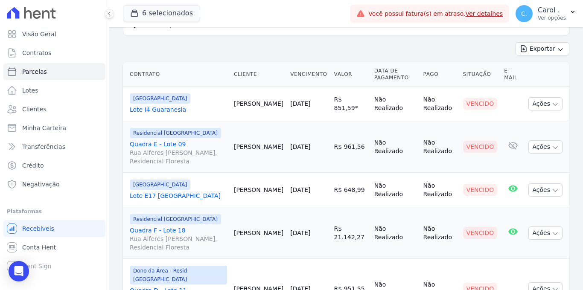
scroll to position [8, 0]
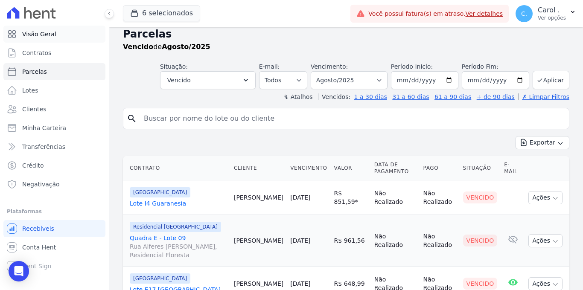
click at [19, 35] on link "Visão Geral" at bounding box center [54, 34] width 102 height 17
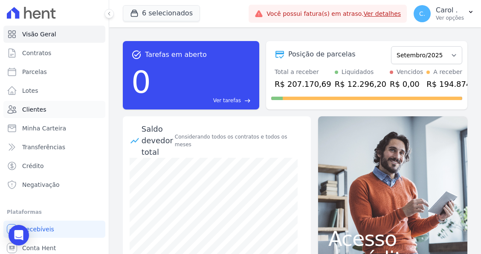
click at [29, 104] on link "Clientes" at bounding box center [54, 109] width 102 height 17
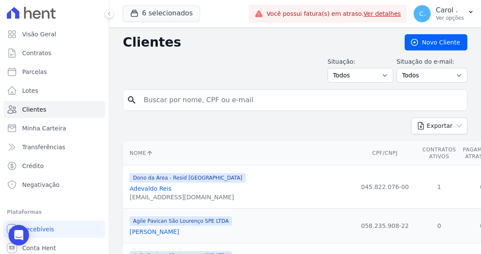
click at [163, 99] on input "search" at bounding box center [301, 99] width 325 height 17
type input "[PERSON_NAME]"
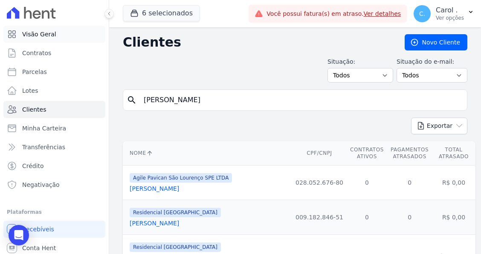
click at [50, 37] on span "Visão Geral" at bounding box center [39, 34] width 34 height 9
